Goal: Find specific page/section: Find specific page/section

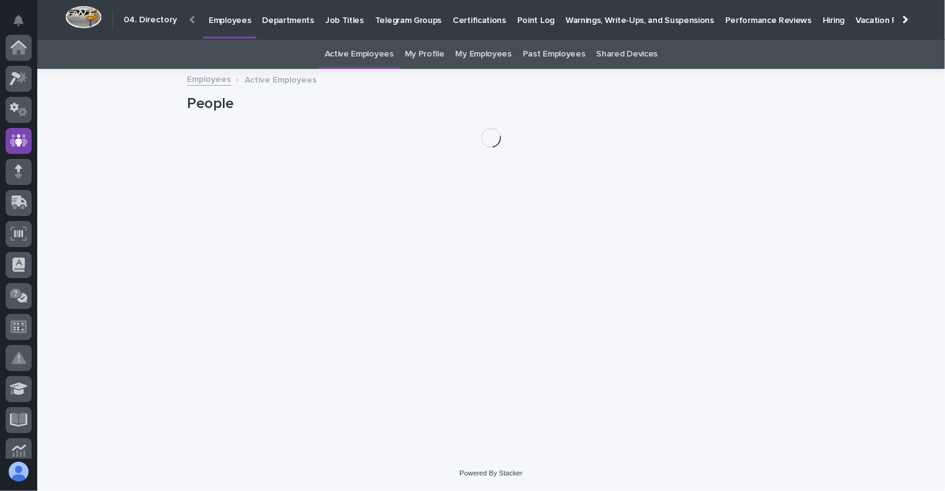
scroll to position [93, 0]
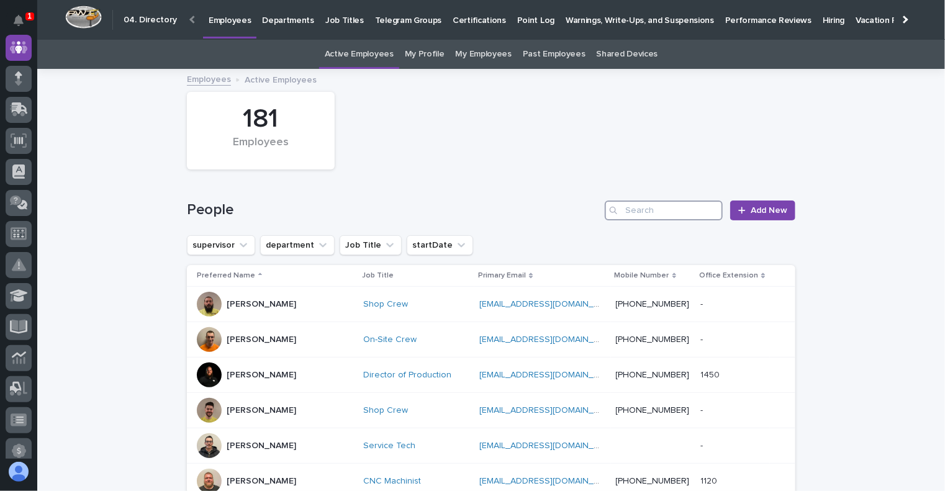
click at [653, 210] on input "Search" at bounding box center [664, 211] width 118 height 20
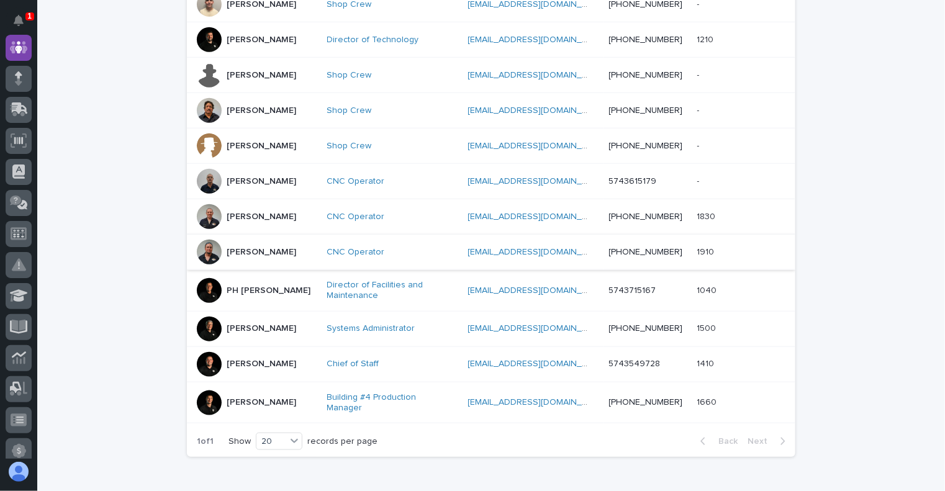
scroll to position [576, 0]
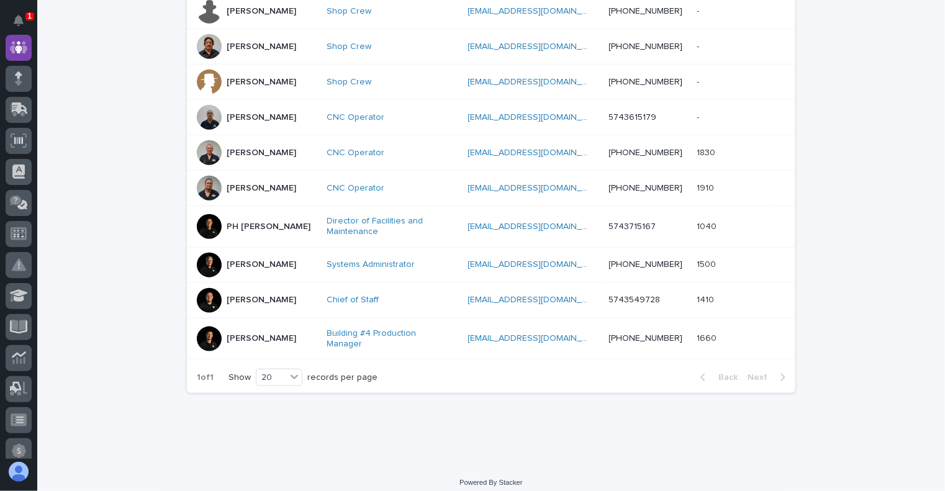
type input "trev"
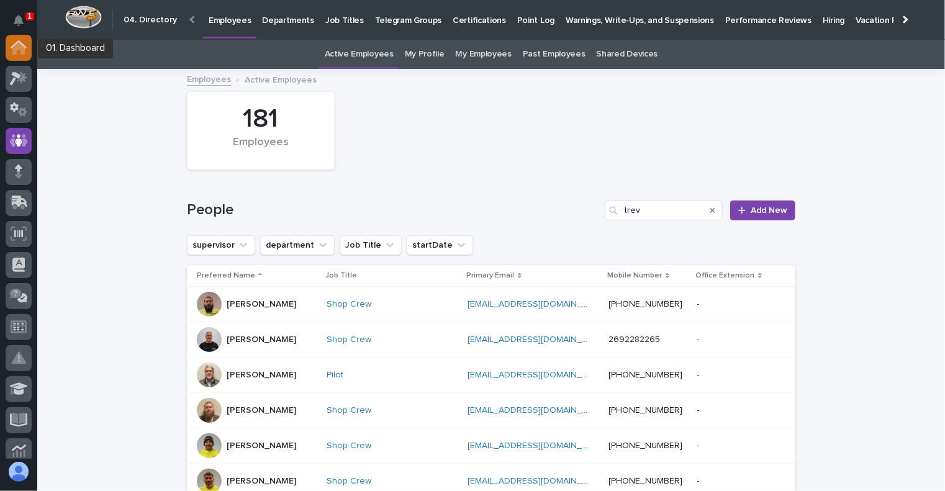
click at [6, 54] on link at bounding box center [19, 48] width 26 height 26
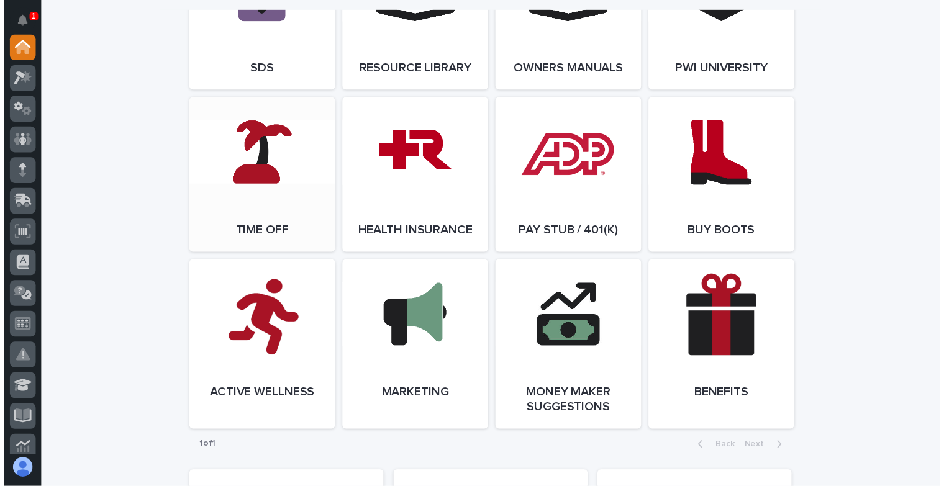
scroll to position [2173, 0]
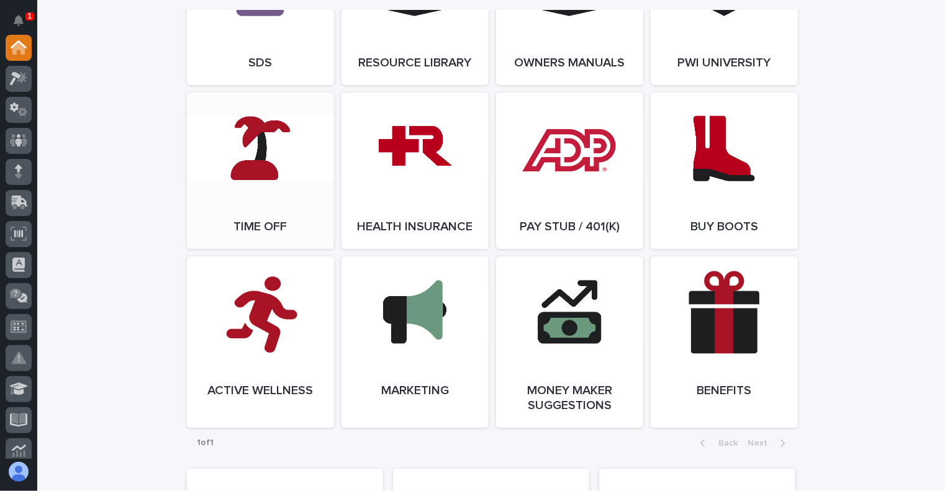
click at [247, 225] on link "Open Link" at bounding box center [260, 171] width 147 height 156
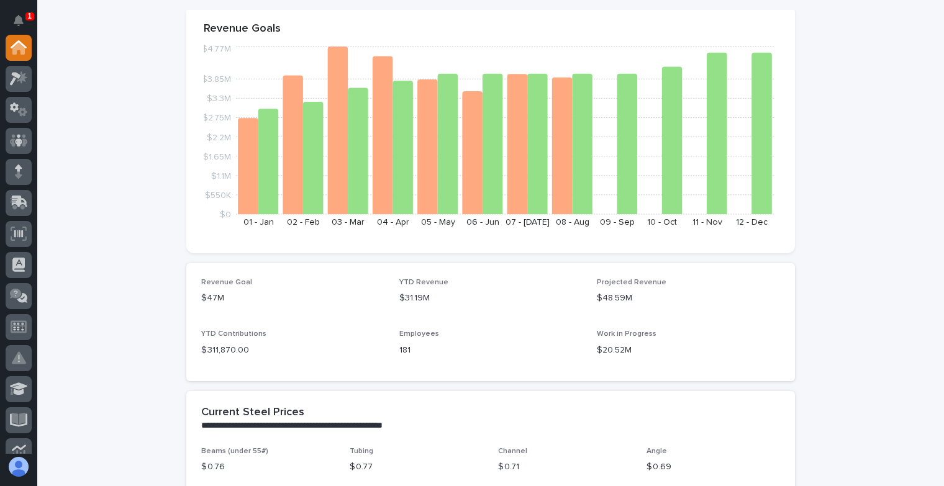
scroll to position [0, 0]
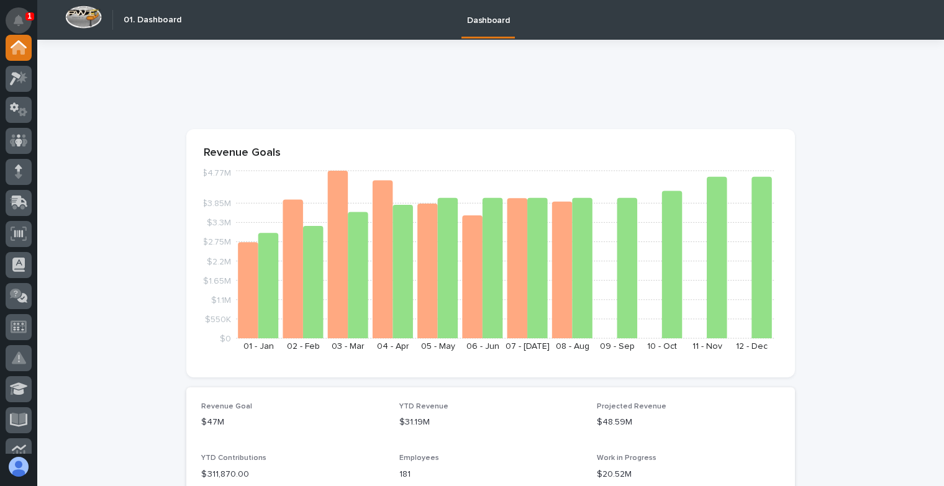
click at [19, 24] on icon "Notifications" at bounding box center [19, 20] width 10 height 11
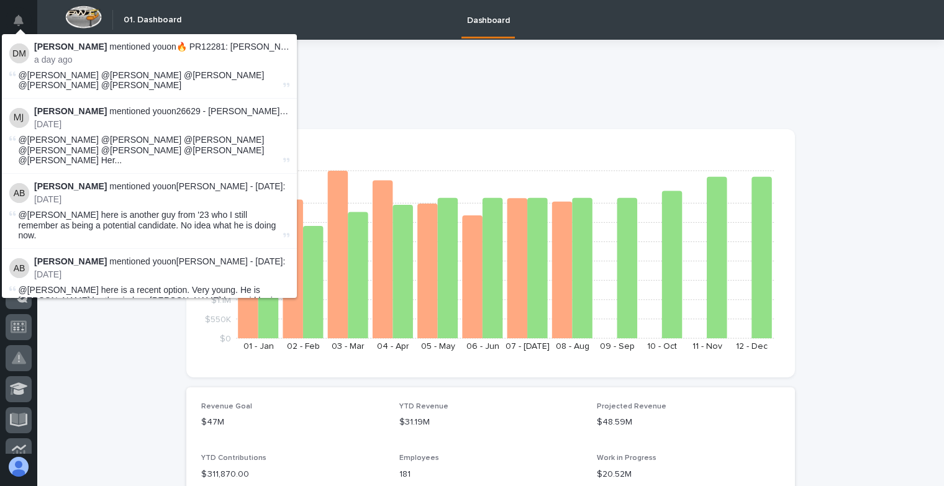
click at [109, 55] on p "a day ago" at bounding box center [161, 60] width 255 height 11
click at [122, 53] on div "Darren Miller mentioned you on 🔥 PR12281: Darren Miller - PWI Stock : a day ago" at bounding box center [161, 54] width 255 height 24
click at [118, 71] on span "@Matt Jarvis @Arlyn Miller @Nathan Gross @Ryan Miller @Leighton Yoder" at bounding box center [142, 80] width 246 height 20
click at [106, 84] on div "@Matt Jarvis @Arlyn Miller @Nathan Gross @Ryan Miller @Leighton Yoder" at bounding box center [150, 80] width 262 height 21
click at [95, 84] on div "@Matt Jarvis @Arlyn Miller @Nathan Gross @Ryan Miller @Leighton Yoder" at bounding box center [150, 80] width 262 height 21
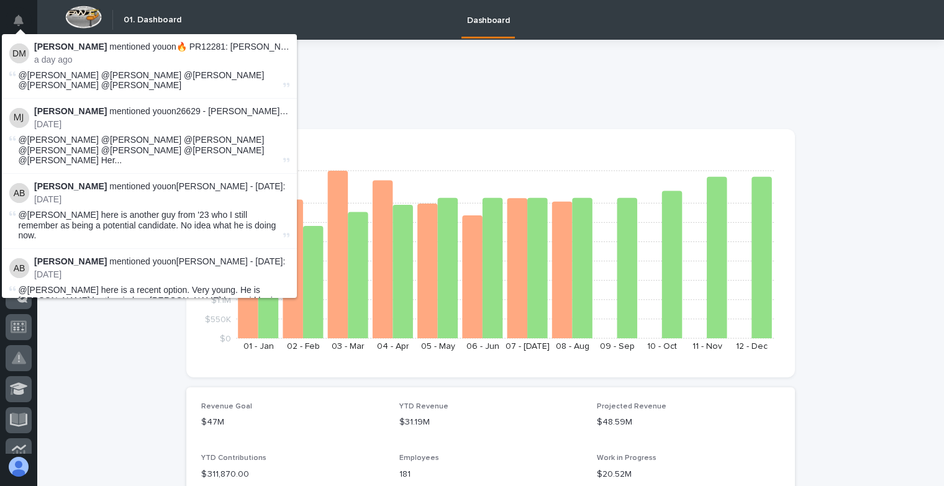
click at [345, 89] on p at bounding box center [488, 87] width 604 height 18
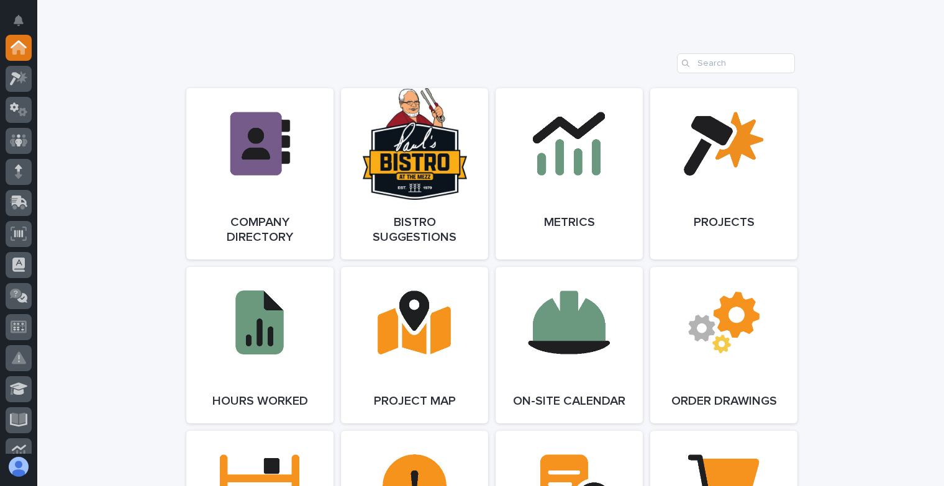
scroll to position [994, 0]
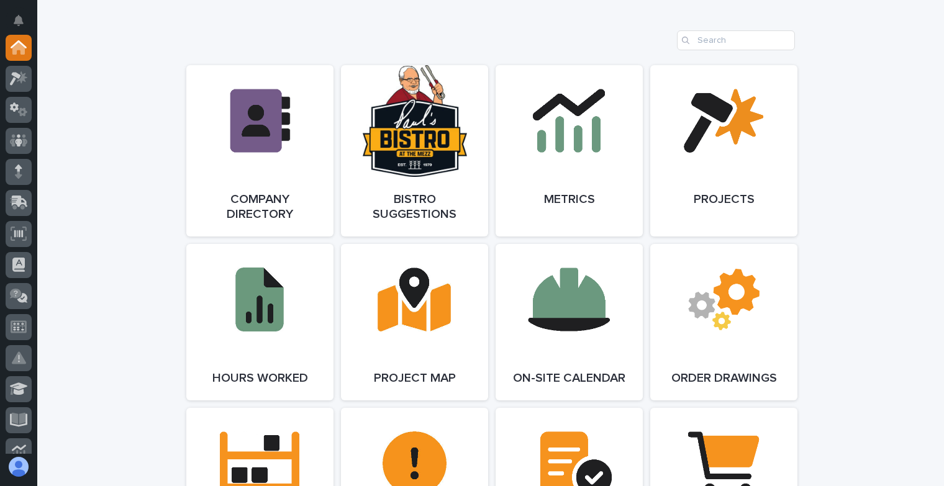
click at [148, 227] on div "**********" at bounding box center [490, 428] width 907 height 2765
